Goal: Task Accomplishment & Management: Use online tool/utility

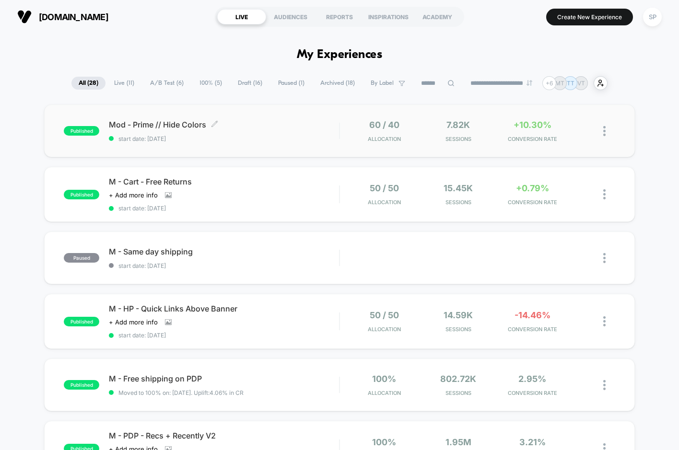
click at [237, 142] on span "start date: [DATE]" at bounding box center [224, 138] width 230 height 7
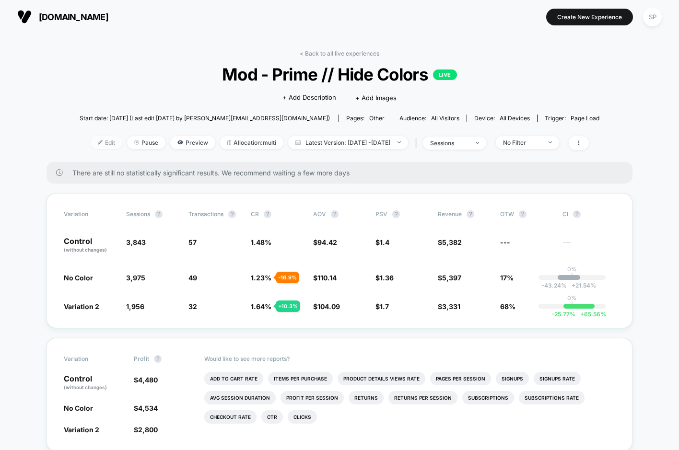
click at [91, 142] on span "Edit" at bounding box center [107, 142] width 32 height 13
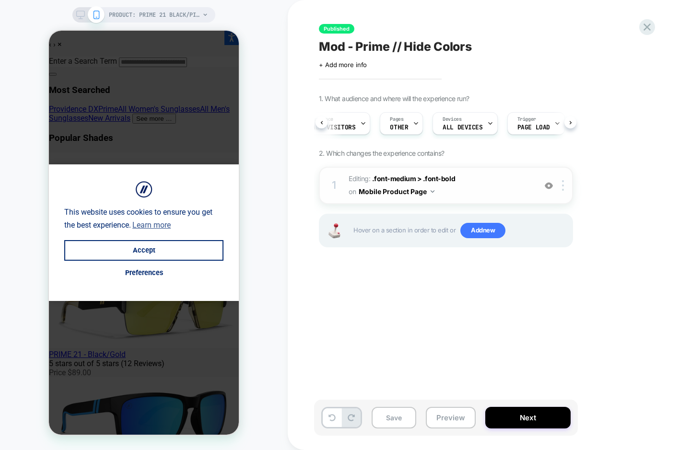
scroll to position [0, 107]
click at [345, 120] on div at bounding box center [348, 124] width 6 height 22
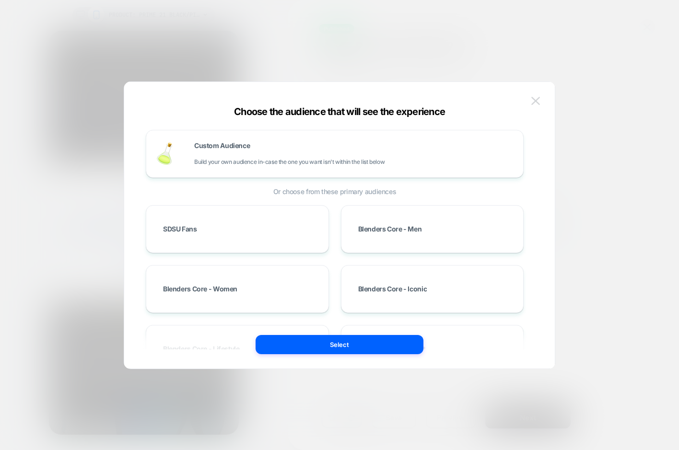
click at [540, 96] on button at bounding box center [535, 101] width 14 height 14
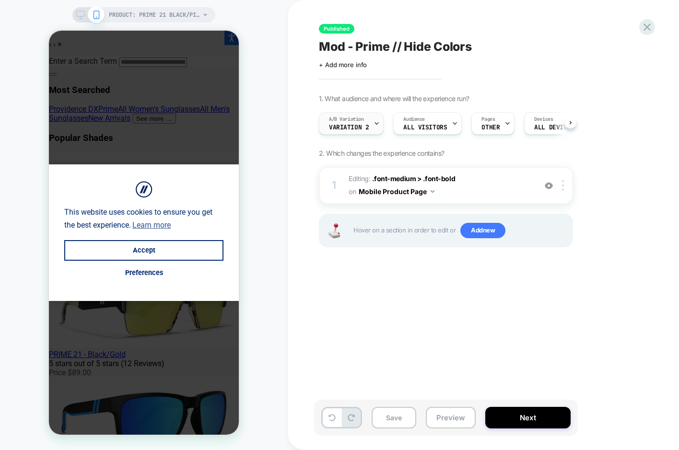
scroll to position [0, 0]
click at [530, 413] on button "Next" at bounding box center [527, 418] width 85 height 22
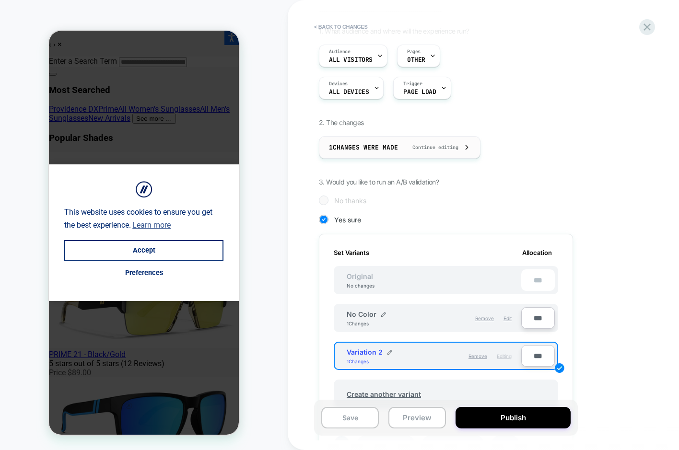
scroll to position [69, 0]
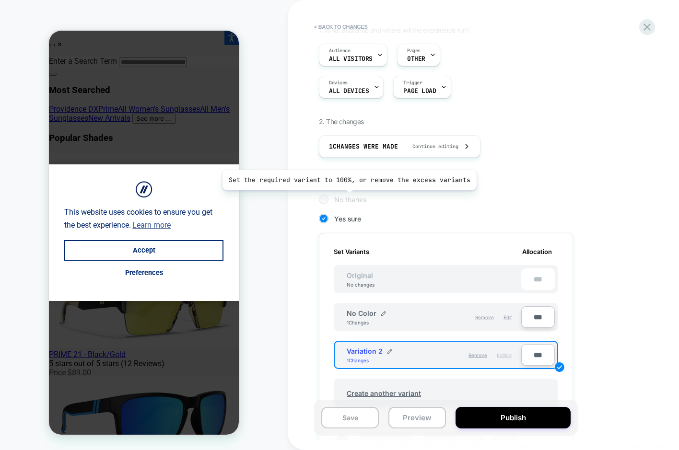
click at [347, 198] on span "No thanks" at bounding box center [350, 200] width 32 height 8
click at [322, 201] on div at bounding box center [323, 199] width 7 height 7
click at [322, 199] on div at bounding box center [323, 199] width 7 height 7
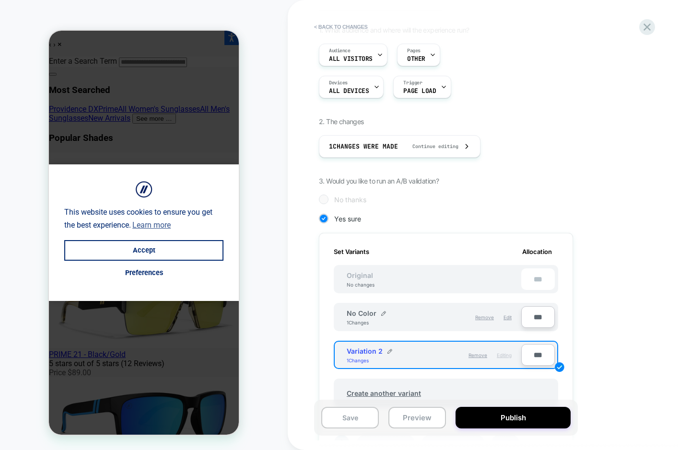
click at [533, 354] on input "***" at bounding box center [538, 355] width 34 height 22
type input "***"
type input "**"
type input "***"
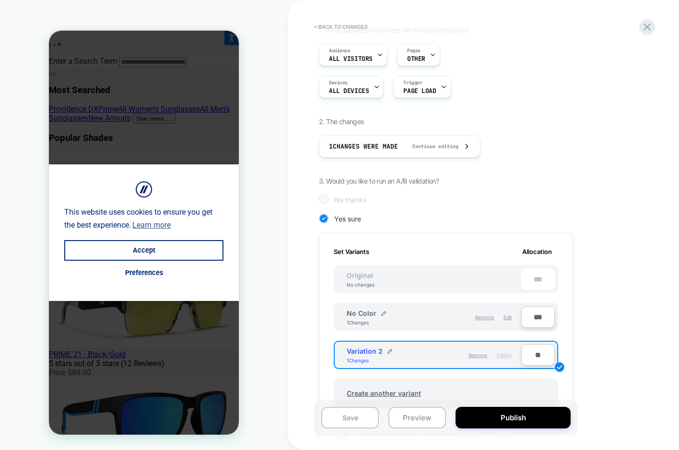
type input "***"
type input "**"
type input "****"
click at [580, 318] on div "1. What audience and where will the experience run? Audience All Visitors Pages…" at bounding box center [494, 319] width 350 height 586
click at [537, 313] on input "***" at bounding box center [538, 317] width 34 height 22
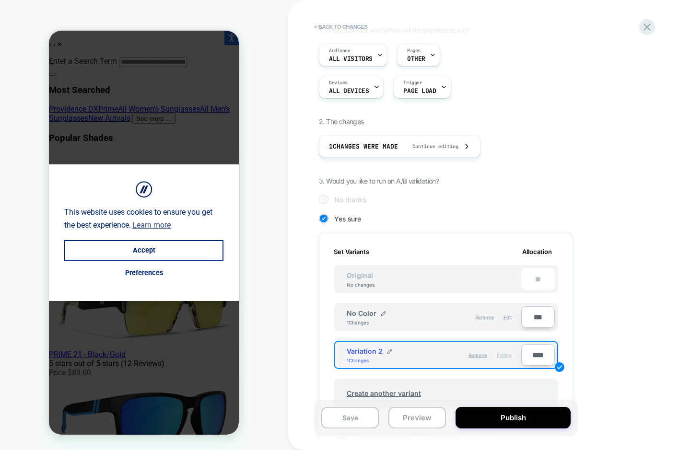
click at [537, 313] on input "***" at bounding box center [538, 317] width 34 height 22
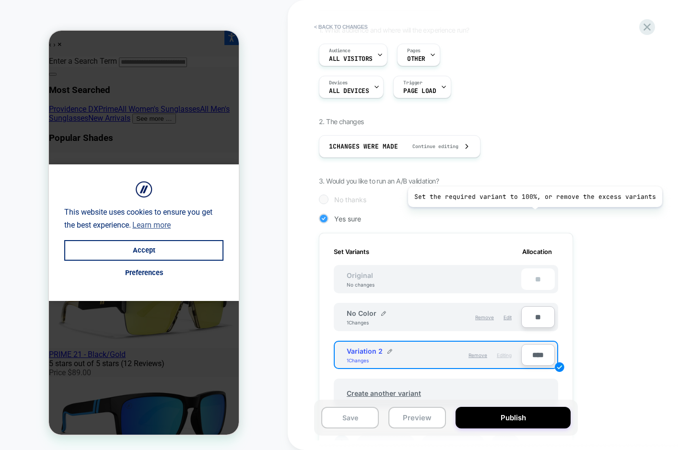
type input "**"
click at [532, 214] on div "Yes sure" at bounding box center [446, 219] width 254 height 10
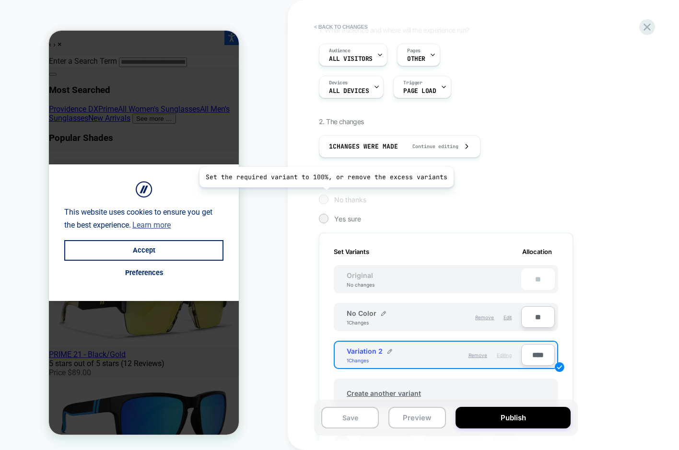
click at [327, 199] on div at bounding box center [323, 199] width 7 height 7
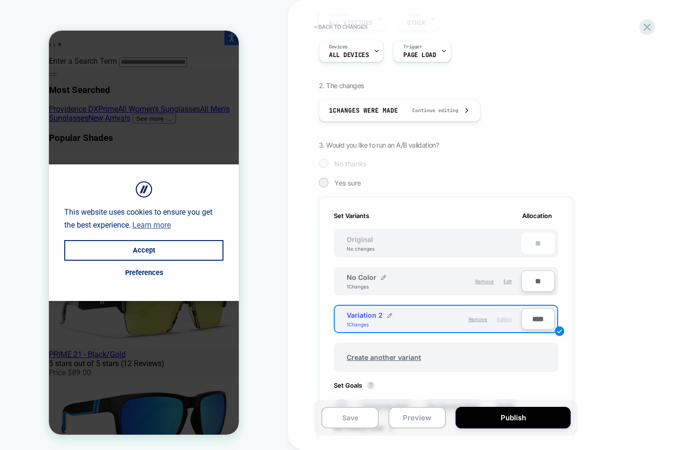
scroll to position [109, 0]
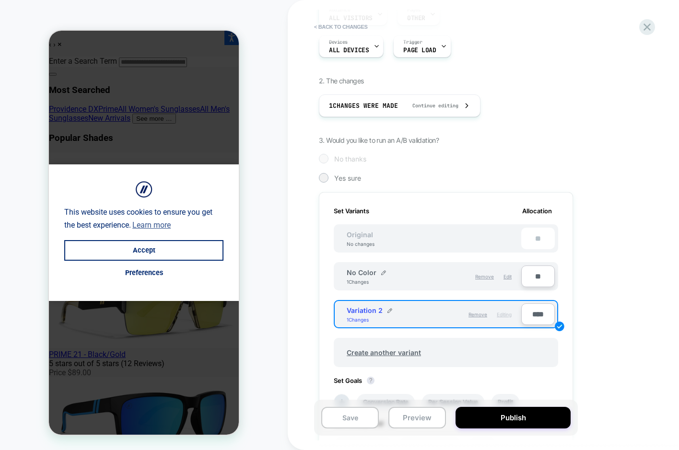
click at [402, 304] on div "Variation 2 1 Changes Remove Editing" at bounding box center [429, 314] width 184 height 21
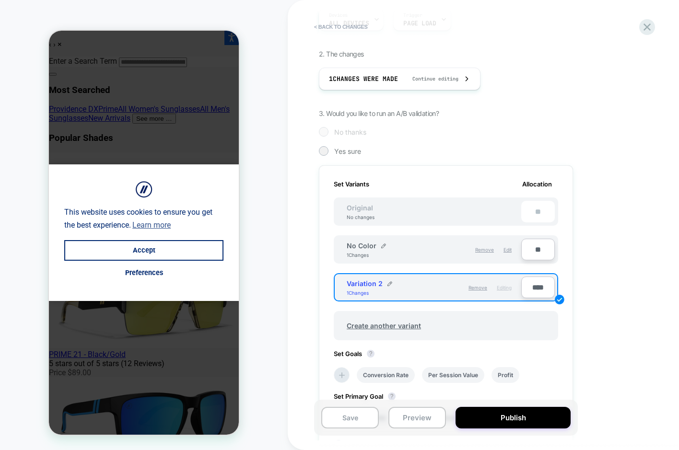
scroll to position [140, 0]
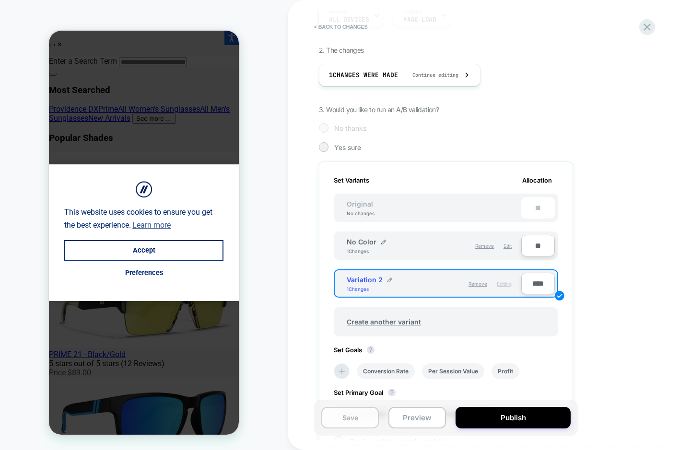
click at [366, 419] on button "Save" at bounding box center [350, 418] width 58 height 22
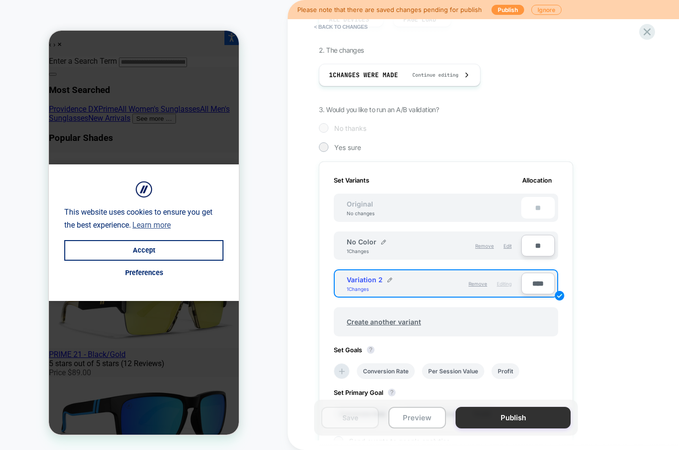
click at [480, 416] on button "Publish" at bounding box center [512, 418] width 115 height 22
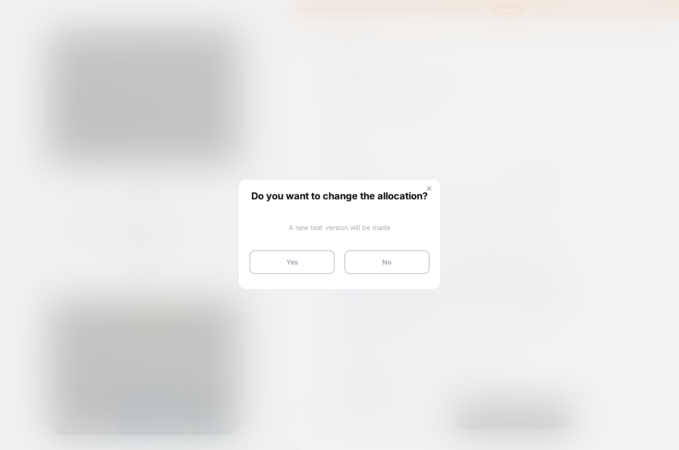
click at [429, 188] on img at bounding box center [429, 188] width 5 height 5
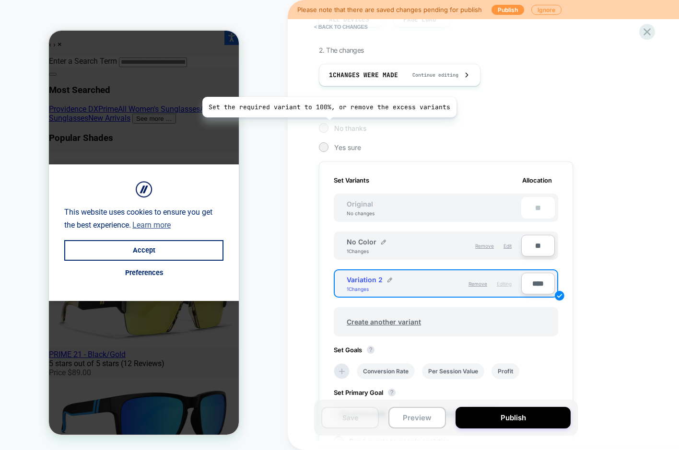
click at [327, 125] on div at bounding box center [324, 128] width 10 height 10
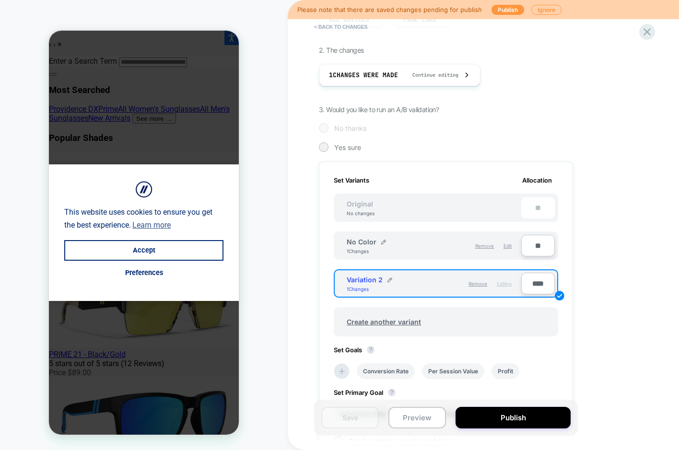
click at [408, 239] on div "No Color 1 Changes" at bounding box center [390, 246] width 87 height 16
drag, startPoint x: 402, startPoint y: 280, endPoint x: 406, endPoint y: 217, distance: 62.9
click at [406, 217] on div "Set Variants Allocation Original No changes ** No Color 1 Changes Remove Edit *…" at bounding box center [446, 311] width 254 height 299
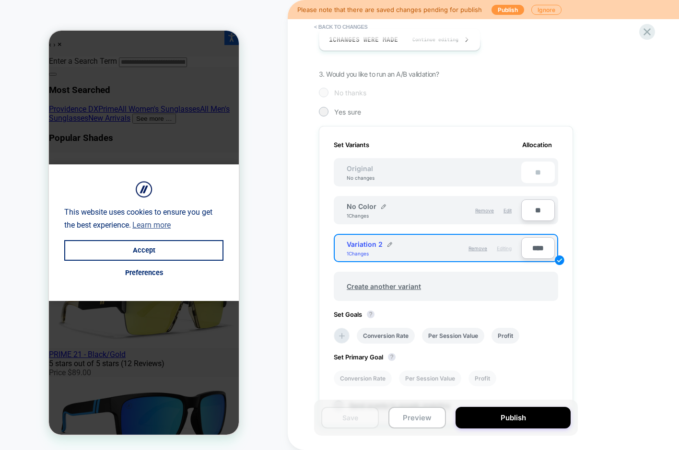
scroll to position [177, 0]
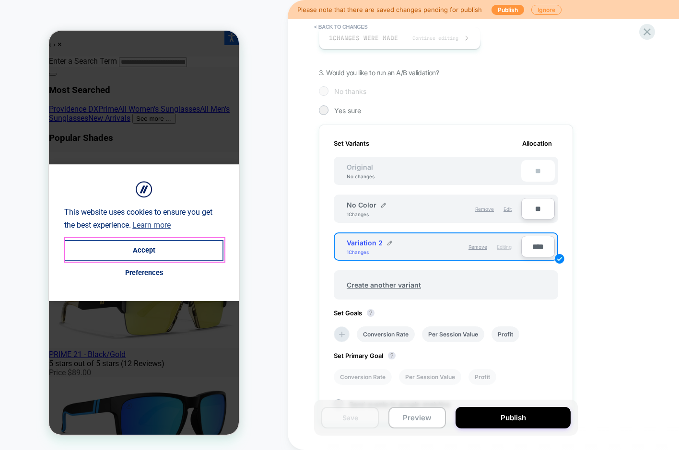
click at [152, 247] on button "Accept" at bounding box center [143, 250] width 159 height 21
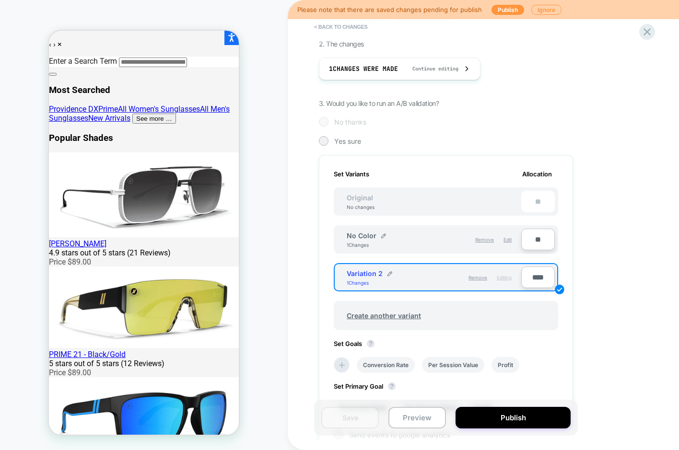
scroll to position [192, 0]
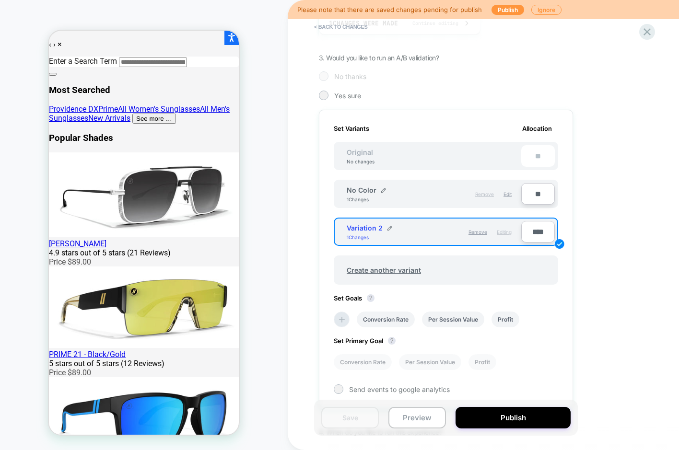
click at [488, 193] on span "Remove" at bounding box center [484, 194] width 19 height 6
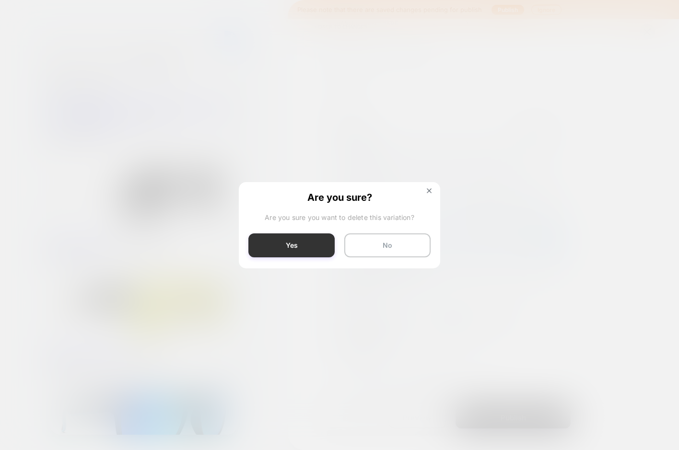
click at [312, 244] on button "Yes" at bounding box center [291, 245] width 86 height 24
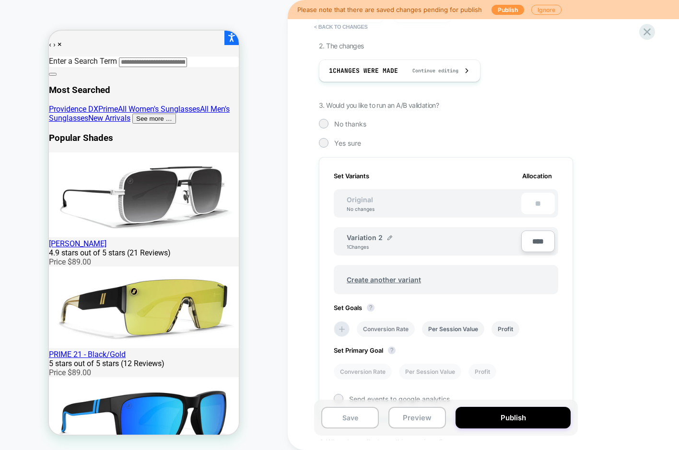
scroll to position [124, 0]
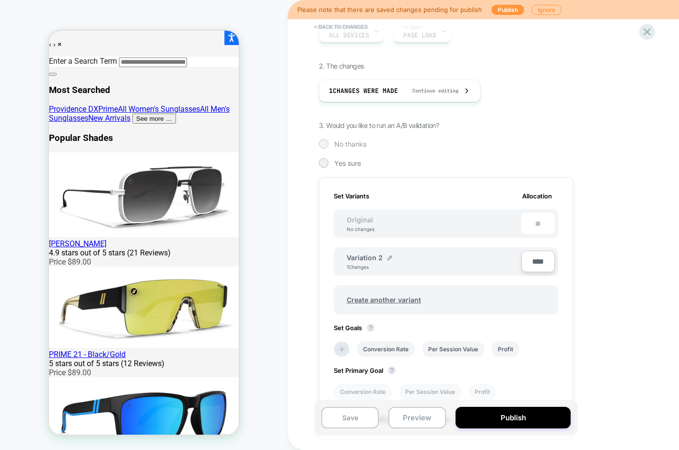
click at [327, 142] on div at bounding box center [323, 143] width 7 height 7
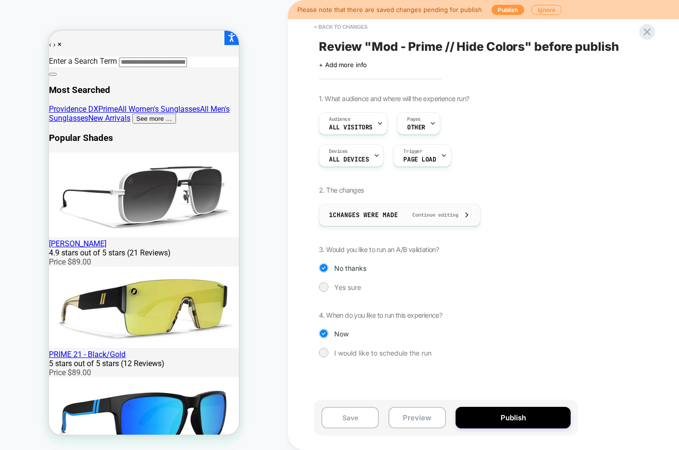
click at [355, 220] on div "1 Changes were made Continue editing" at bounding box center [399, 215] width 141 height 22
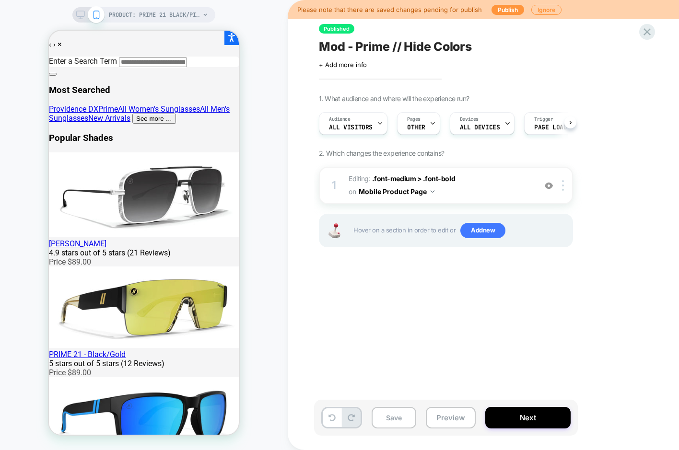
scroll to position [0, 0]
click at [516, 420] on button "Next" at bounding box center [527, 418] width 85 height 22
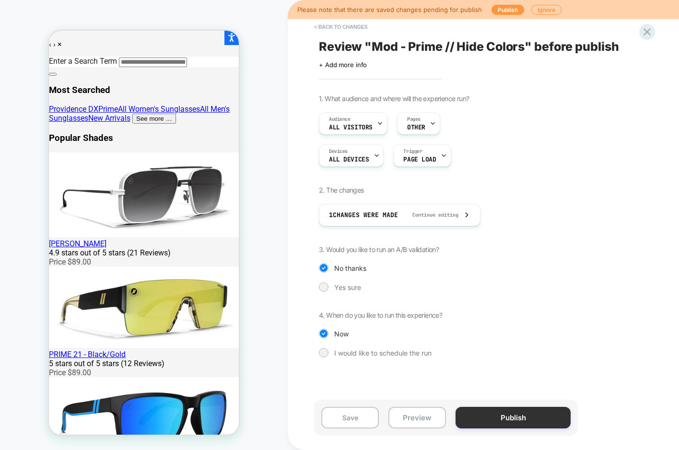
click at [516, 420] on button "Publish" at bounding box center [512, 418] width 115 height 22
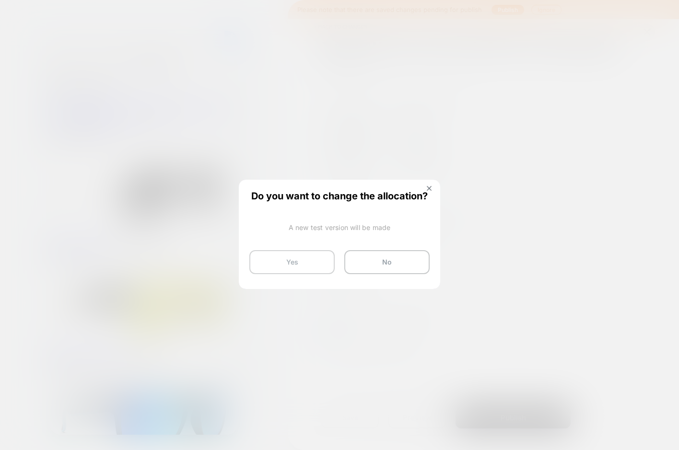
click at [290, 253] on button "Yes" at bounding box center [291, 262] width 85 height 24
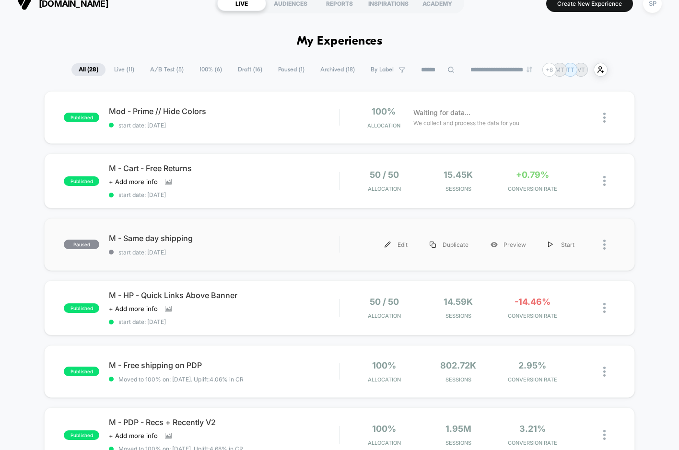
scroll to position [20, 0]
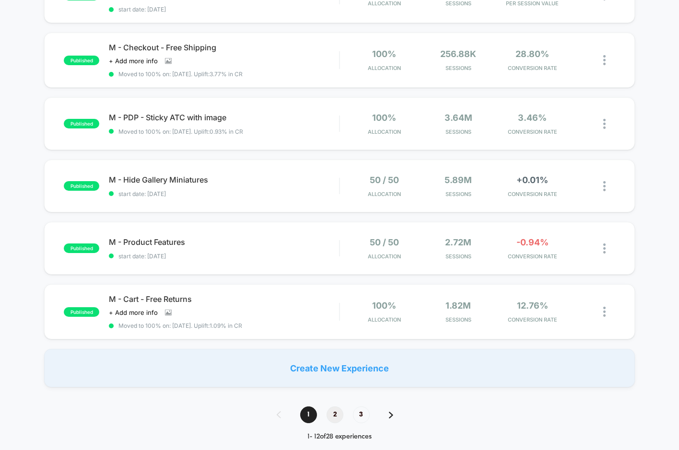
click at [332, 412] on span "2" at bounding box center [335, 415] width 17 height 17
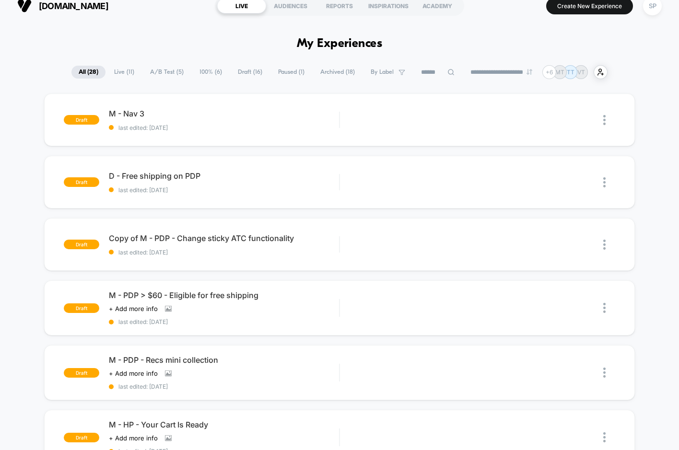
scroll to position [5, 0]
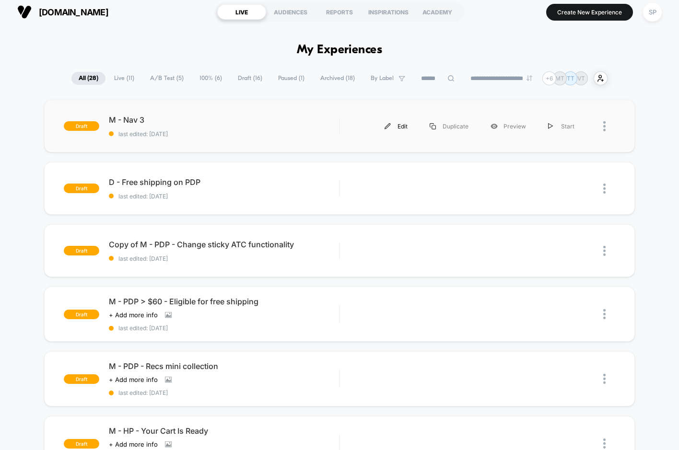
click at [393, 126] on div "Edit" at bounding box center [395, 127] width 45 height 22
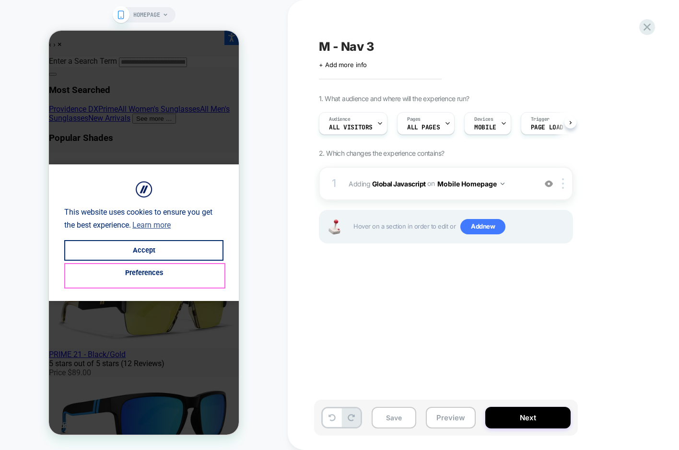
scroll to position [0, 0]
click at [151, 256] on button "Accept" at bounding box center [143, 250] width 159 height 21
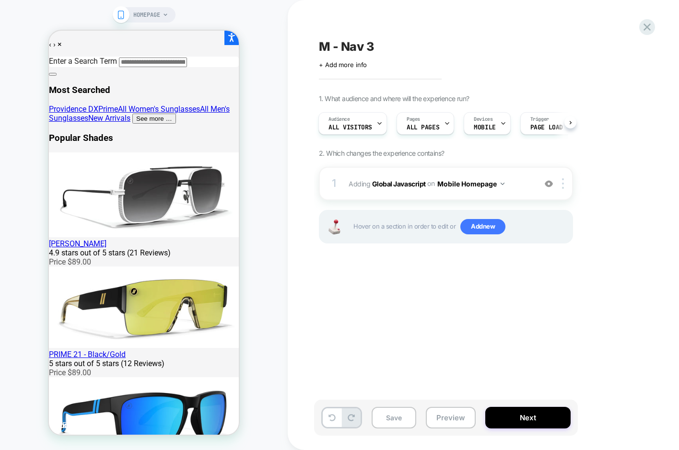
click at [139, 11] on span "HOMEPAGE" at bounding box center [146, 14] width 27 height 15
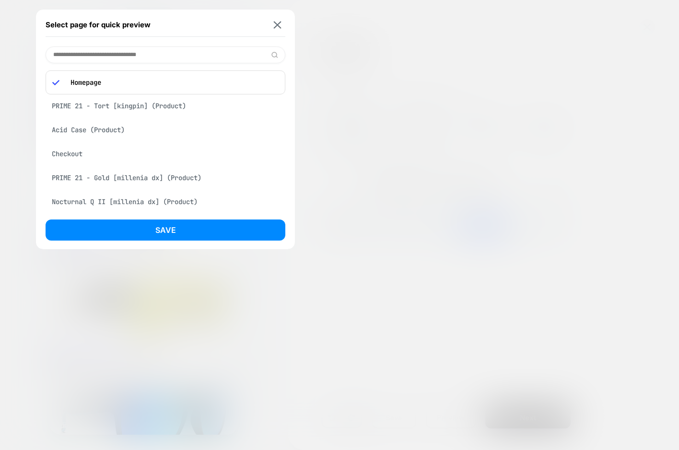
paste input "**********"
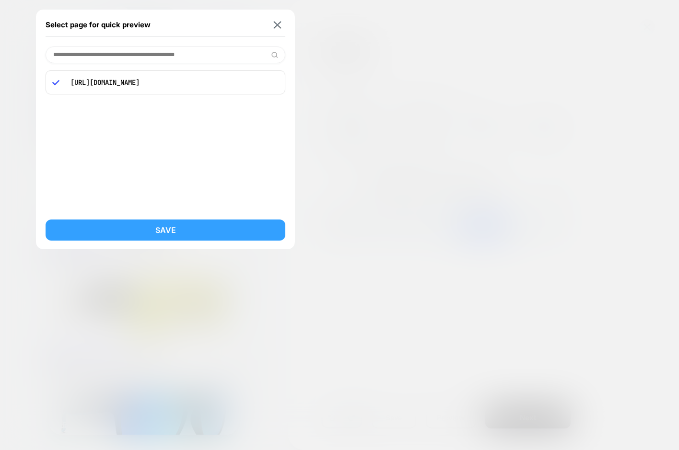
type input "**********"
click at [132, 223] on button "Save" at bounding box center [166, 230] width 240 height 21
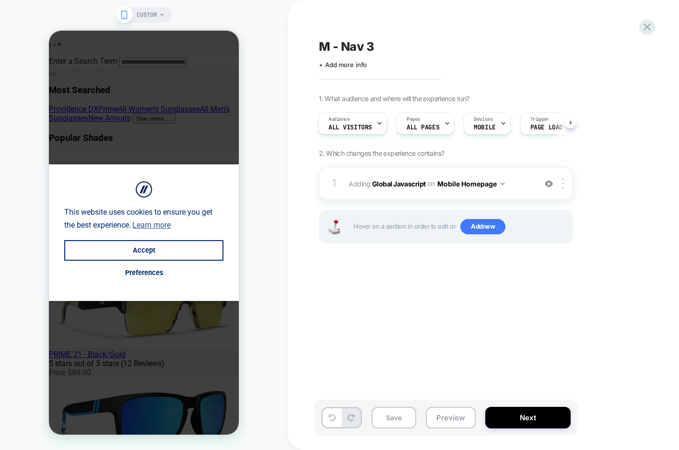
scroll to position [0, 1]
click at [143, 244] on button "Accept" at bounding box center [143, 250] width 159 height 21
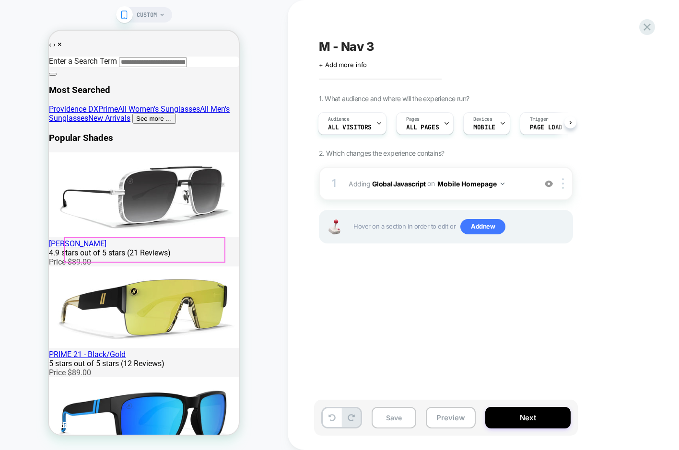
scroll to position [0, 0]
click at [56, 60] on div at bounding box center [59, 60] width 9 height 0
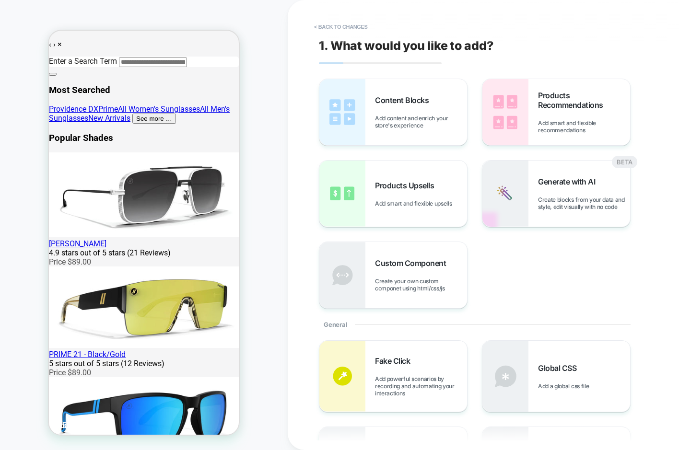
click at [334, 28] on button "< Back to changes" at bounding box center [340, 26] width 63 height 15
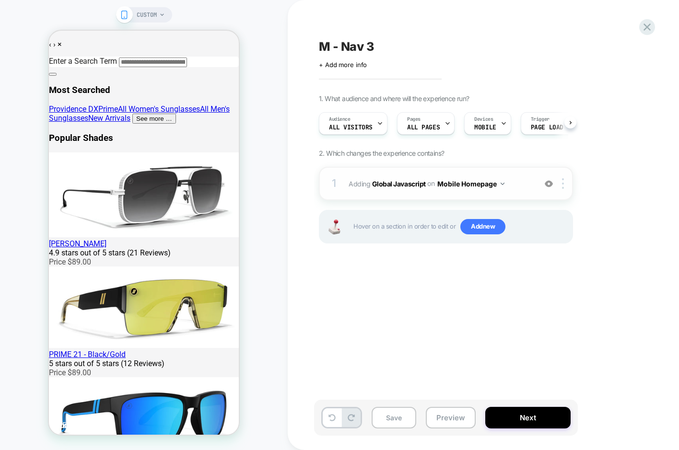
scroll to position [0, 0]
click at [421, 183] on b "Global Javascript" at bounding box center [399, 183] width 54 height 8
click at [406, 185] on b "Global Javascript" at bounding box center [399, 183] width 54 height 8
click at [561, 186] on div at bounding box center [565, 183] width 16 height 11
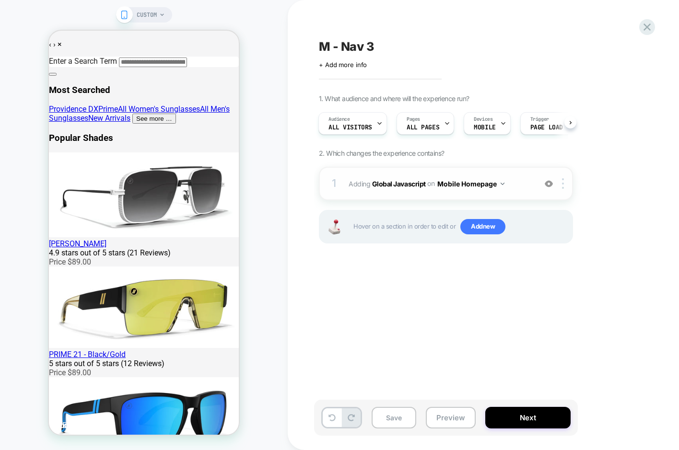
click at [411, 177] on span "Adding Global Javascript on Mobile Homepage" at bounding box center [440, 184] width 183 height 14
click at [408, 187] on b "Global Javascript" at bounding box center [399, 183] width 54 height 8
click at [450, 184] on button "Mobile Homepage" at bounding box center [470, 184] width 67 height 14
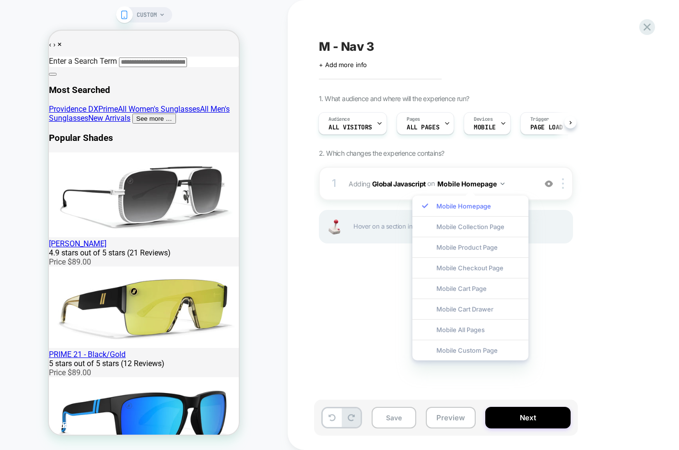
click at [467, 207] on div "Mobile Homepage" at bounding box center [470, 206] width 116 height 21
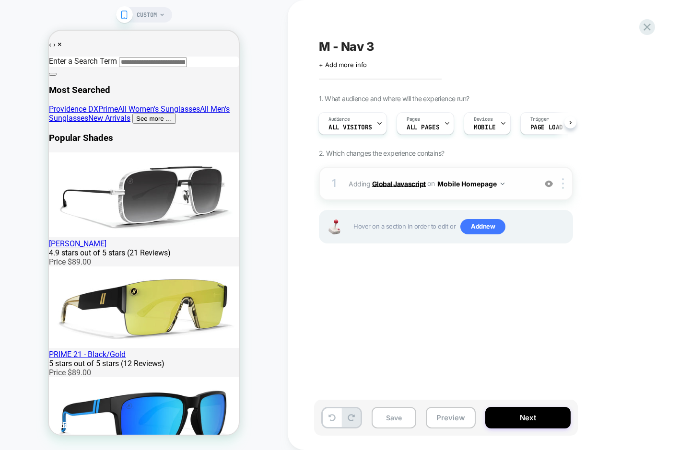
click at [398, 184] on b "Global Javascript" at bounding box center [399, 183] width 54 height 8
click at [480, 185] on button "Mobile Homepage" at bounding box center [470, 184] width 67 height 14
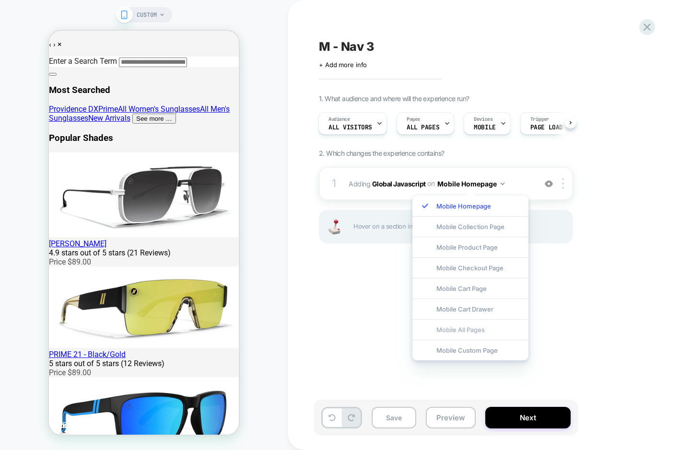
click at [480, 326] on div "Mobile All Pages" at bounding box center [470, 329] width 116 height 21
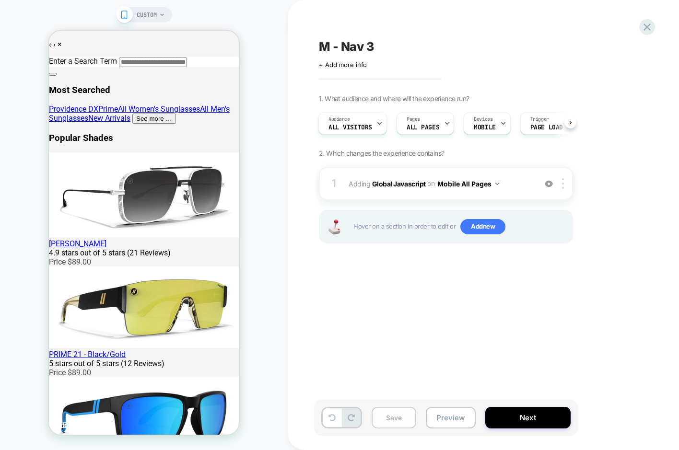
click at [399, 412] on button "Save" at bounding box center [394, 418] width 45 height 22
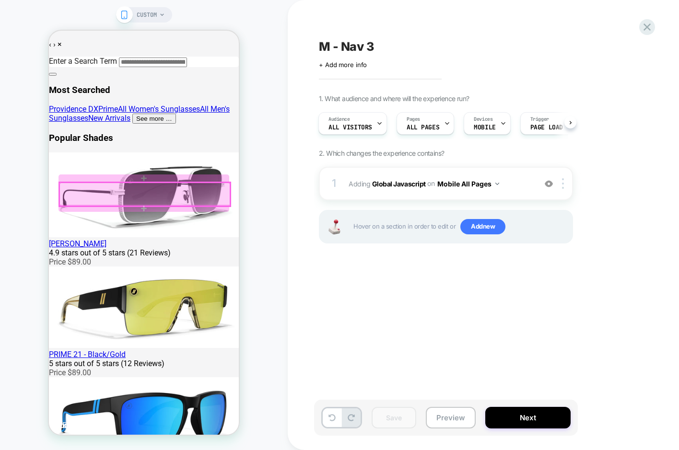
scroll to position [0, 0]
